Goal: Find specific fact: Find specific fact

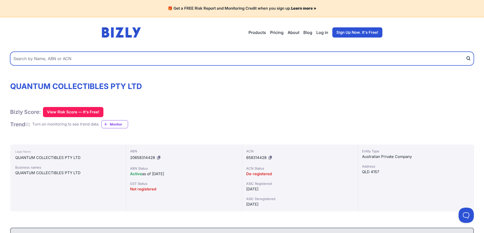
click at [174, 63] on input "text" at bounding box center [241, 59] width 463 height 14
paste input "79 902 601 713"
type input "79 902 601 713"
click at [465, 52] on button "submit" at bounding box center [469, 59] width 8 height 14
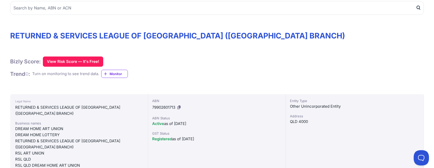
scroll to position [76, 0]
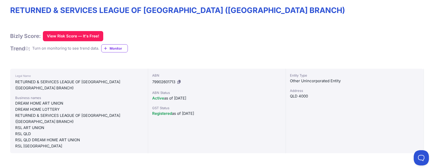
click at [179, 82] on icon at bounding box center [179, 82] width 3 height 4
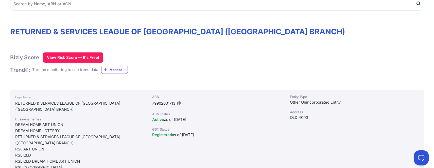
scroll to position [0, 0]
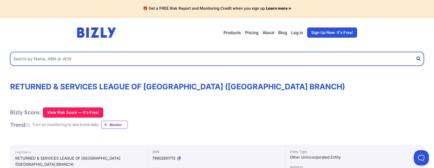
click at [83, 56] on input "text" at bounding box center [217, 59] width 414 height 14
paste input "91 130 409 326"
type input "91 130 409 326"
click at [416, 52] on button "submit" at bounding box center [420, 59] width 8 height 14
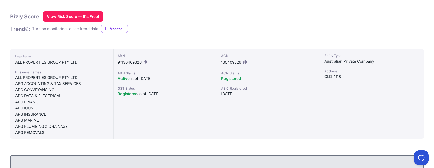
scroll to position [102, 0]
